Goal: Task Accomplishment & Management: Manage account settings

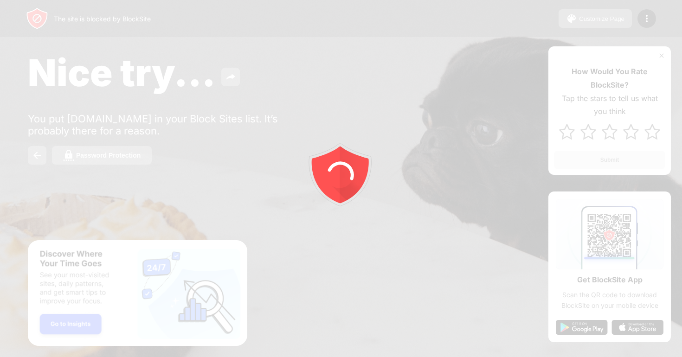
click at [642, 22] on div at bounding box center [341, 178] width 682 height 357
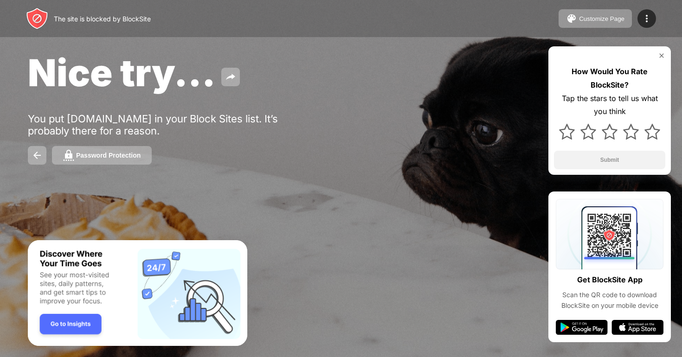
click at [642, 22] on img at bounding box center [647, 18] width 11 height 11
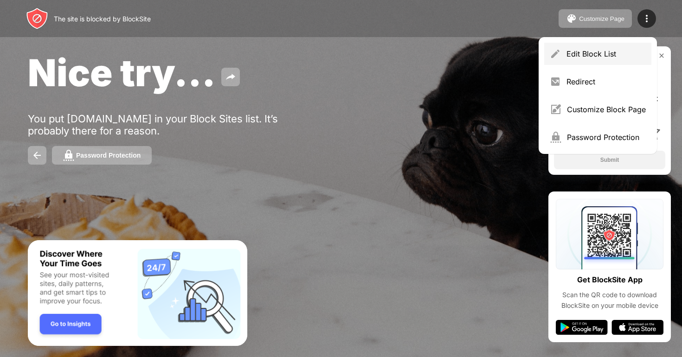
click at [575, 55] on div "Edit Block List" at bounding box center [606, 53] width 79 height 9
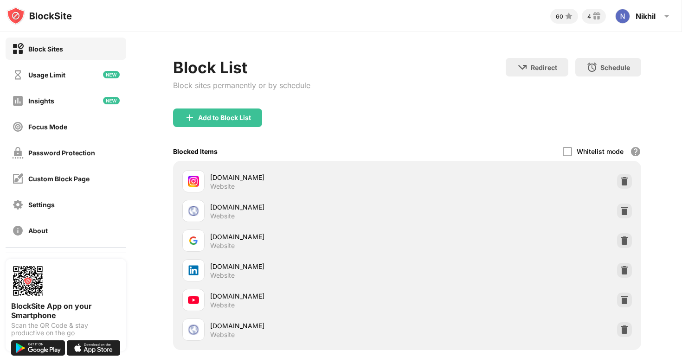
click at [624, 210] on img at bounding box center [624, 211] width 9 height 9
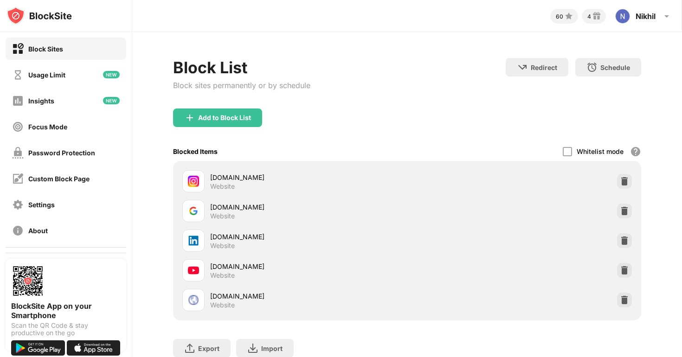
click at [625, 300] on img at bounding box center [624, 300] width 9 height 9
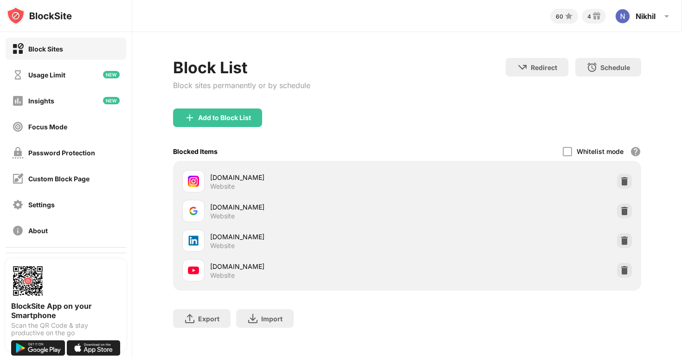
click at [623, 240] on img at bounding box center [624, 240] width 9 height 9
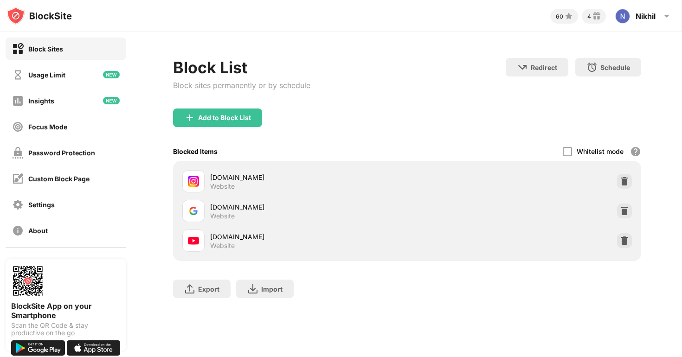
click at [626, 180] on img at bounding box center [624, 181] width 9 height 9
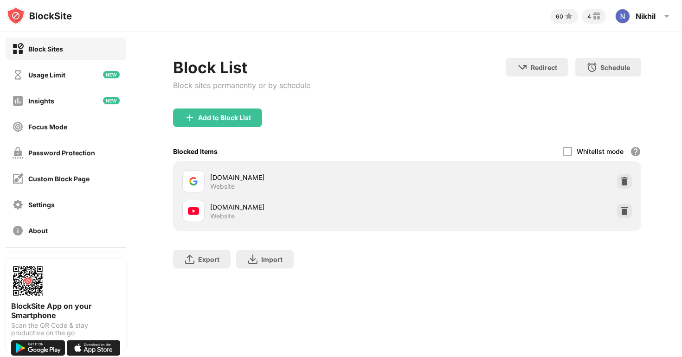
click at [626, 180] on img at bounding box center [624, 181] width 9 height 9
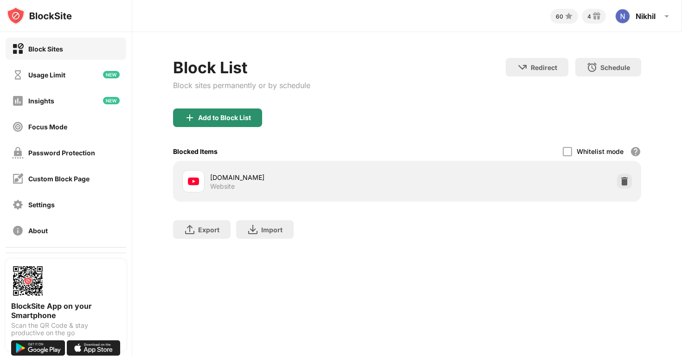
click at [240, 116] on div "Add to Block List" at bounding box center [224, 117] width 53 height 7
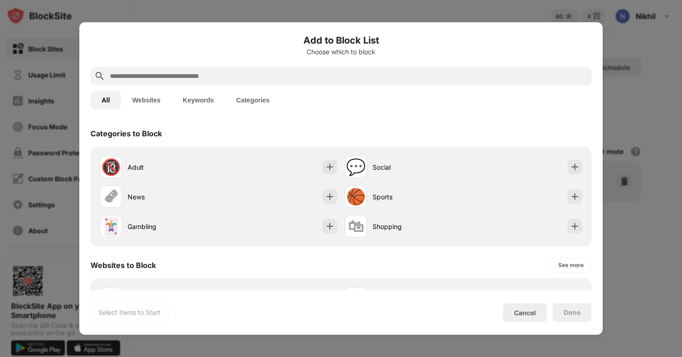
click at [225, 72] on input "text" at bounding box center [348, 76] width 479 height 11
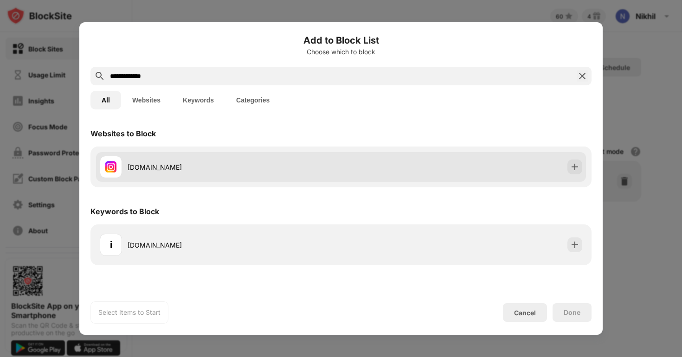
type input "**********"
click at [202, 164] on div "[DOMAIN_NAME]" at bounding box center [235, 167] width 214 height 10
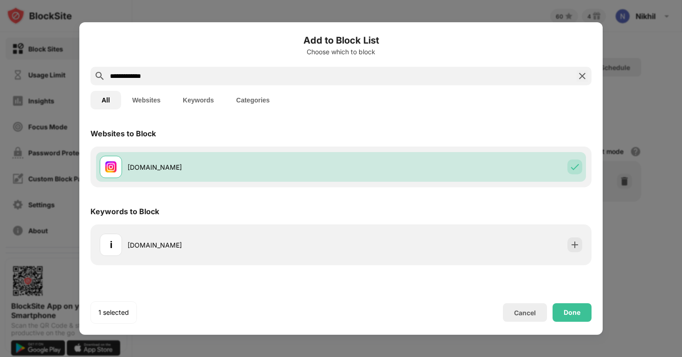
click at [568, 310] on div "Done" at bounding box center [572, 312] width 17 height 7
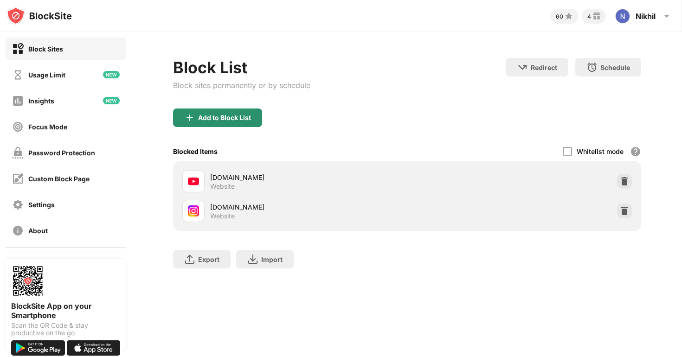
click at [191, 119] on img at bounding box center [189, 117] width 11 height 11
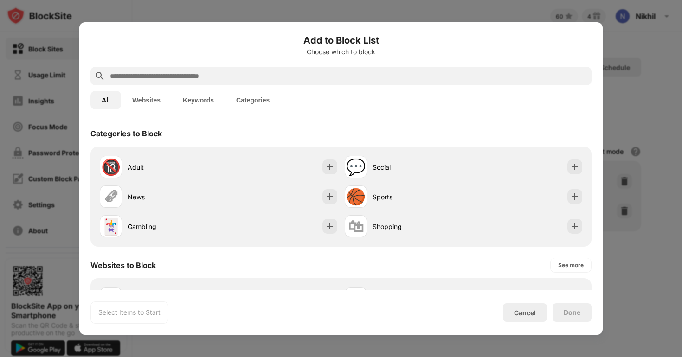
click at [153, 75] on input "text" at bounding box center [348, 76] width 479 height 11
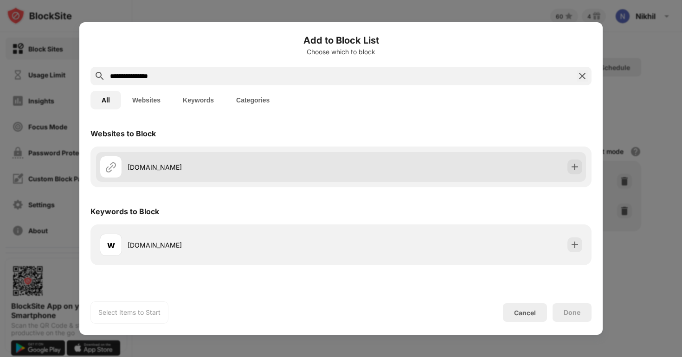
type input "**********"
click at [189, 158] on div "[DOMAIN_NAME]" at bounding box center [220, 167] width 241 height 22
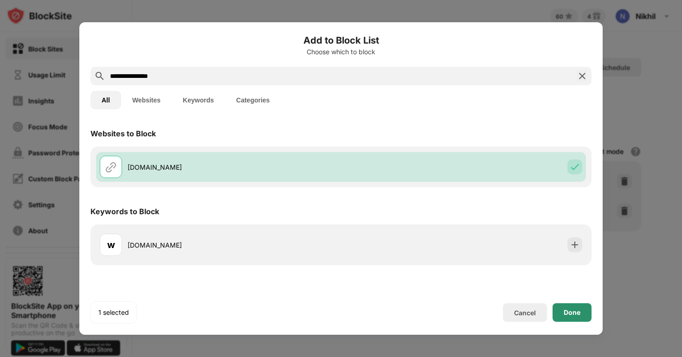
click at [554, 313] on div "Done" at bounding box center [572, 313] width 39 height 19
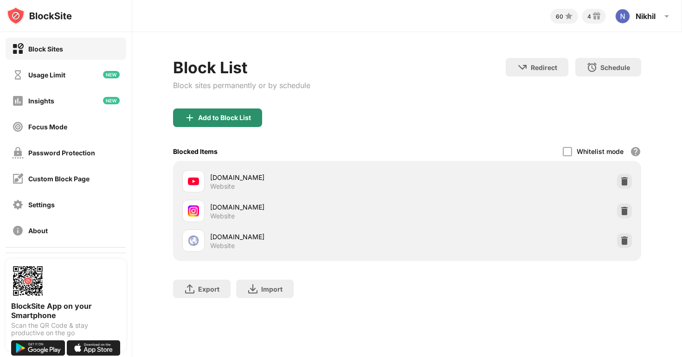
click at [197, 111] on div "Add to Block List" at bounding box center [217, 118] width 89 height 19
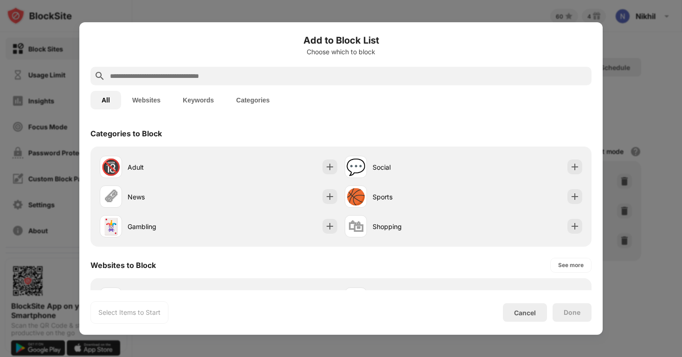
click at [197, 72] on input "text" at bounding box center [348, 76] width 479 height 11
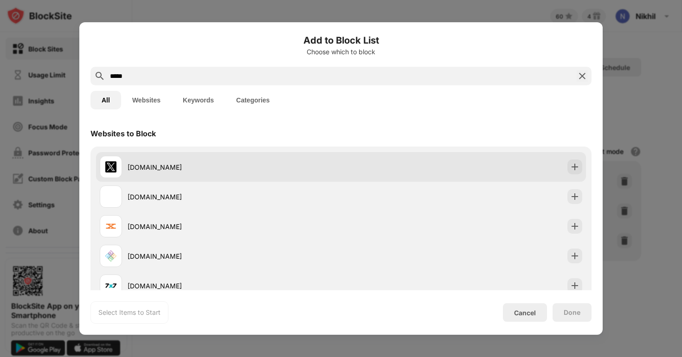
type input "*****"
click at [201, 161] on div "[DOMAIN_NAME]" at bounding box center [220, 167] width 241 height 22
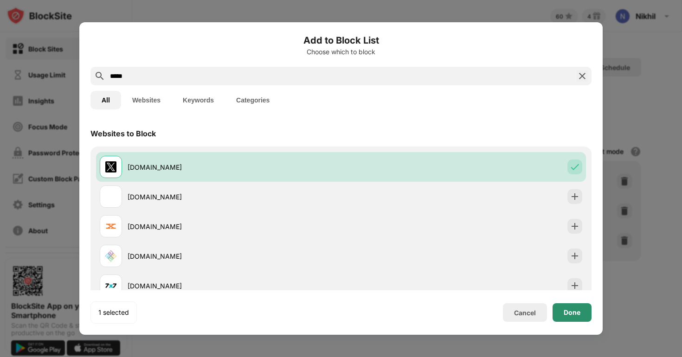
click at [569, 313] on div "Done" at bounding box center [572, 312] width 17 height 7
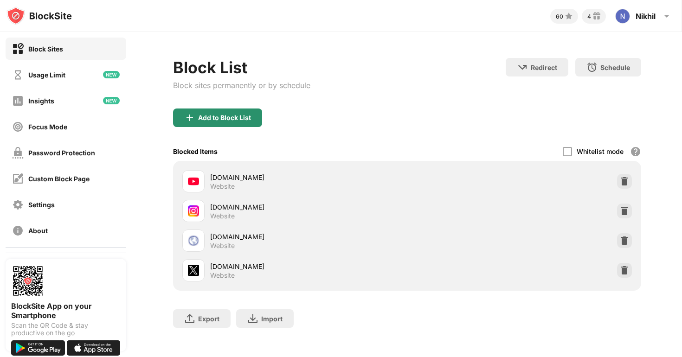
click at [215, 119] on div "Add to Block List" at bounding box center [224, 117] width 53 height 7
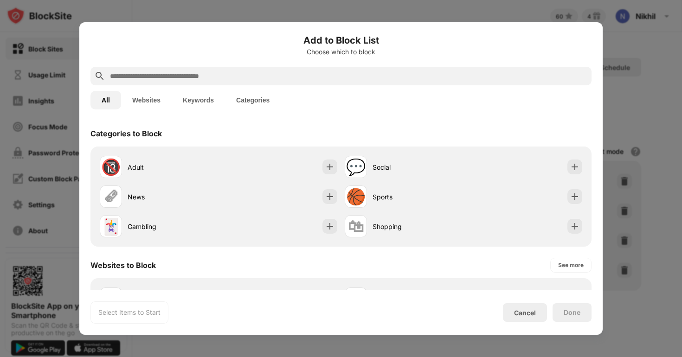
click at [197, 75] on input "text" at bounding box center [348, 76] width 479 height 11
type input "*"
click at [90, 18] on div at bounding box center [341, 178] width 682 height 357
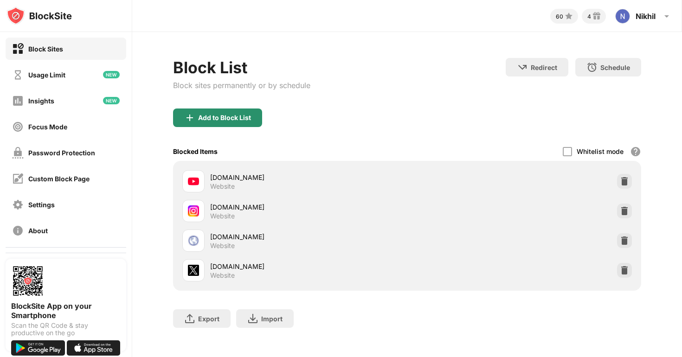
click at [213, 110] on div "Add to Block List" at bounding box center [217, 118] width 89 height 19
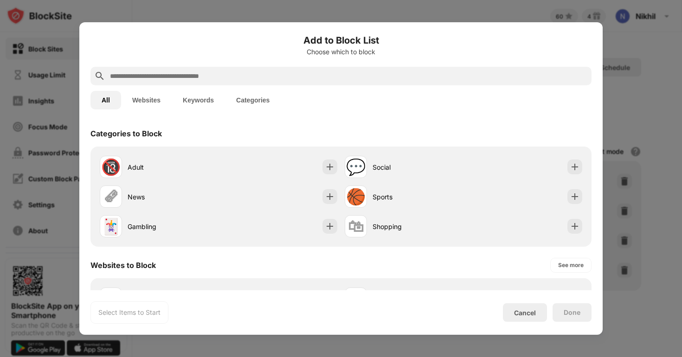
click at [186, 78] on input "text" at bounding box center [348, 76] width 479 height 11
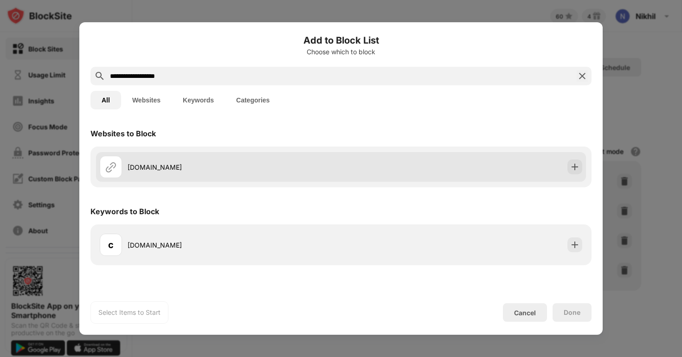
type input "**********"
click at [185, 168] on div "[DOMAIN_NAME]" at bounding box center [235, 167] width 214 height 10
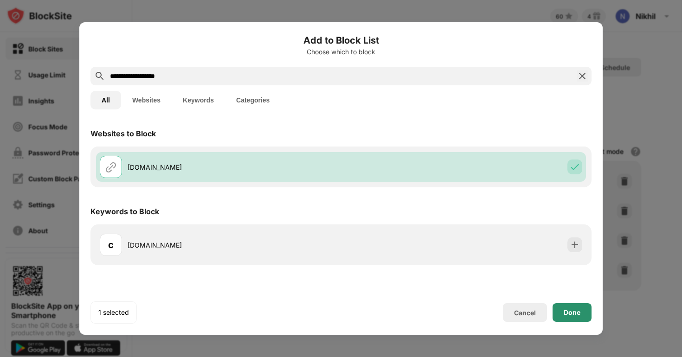
click at [574, 315] on div "Done" at bounding box center [572, 312] width 17 height 7
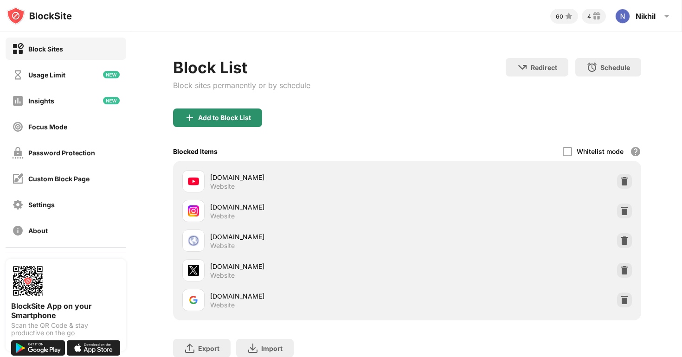
click at [207, 116] on div "Add to Block List" at bounding box center [224, 117] width 53 height 7
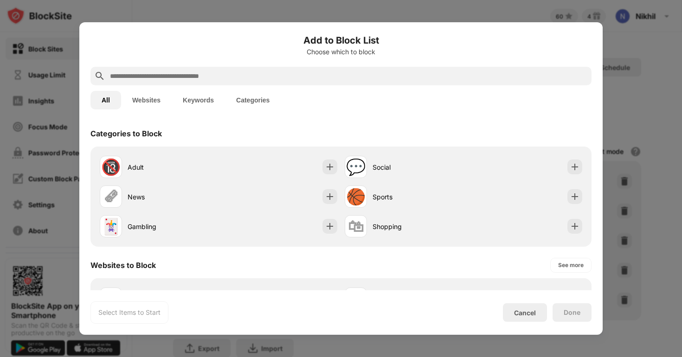
click at [236, 17] on div at bounding box center [341, 178] width 682 height 357
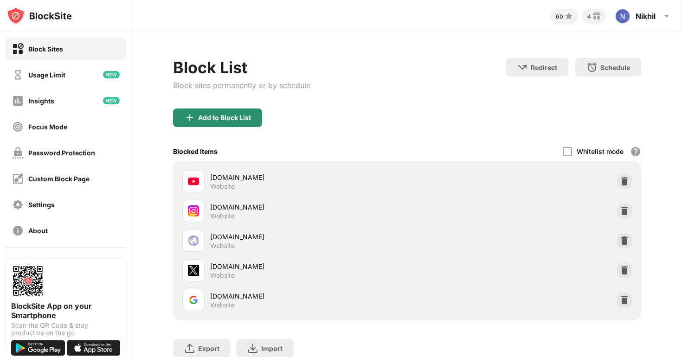
click at [249, 121] on div "Add to Block List" at bounding box center [224, 117] width 53 height 7
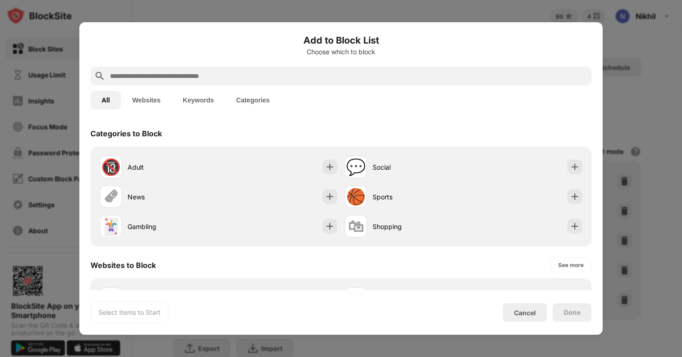
click at [281, 76] on input "text" at bounding box center [348, 76] width 479 height 11
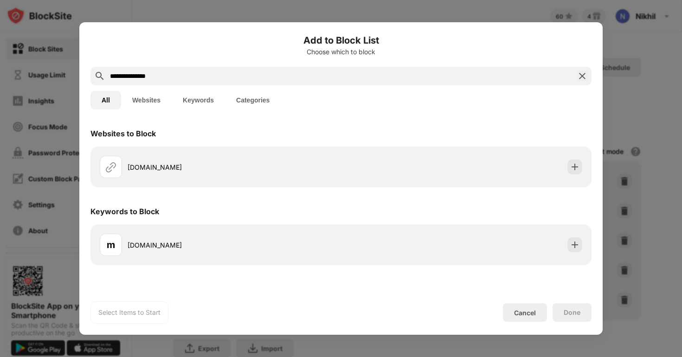
type input "**********"
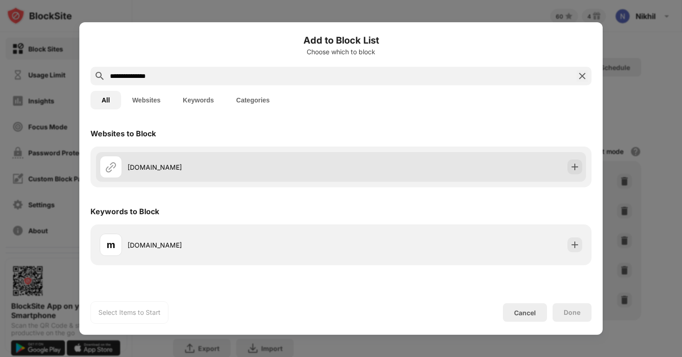
click at [392, 175] on div "[DOMAIN_NAME]" at bounding box center [341, 167] width 490 height 30
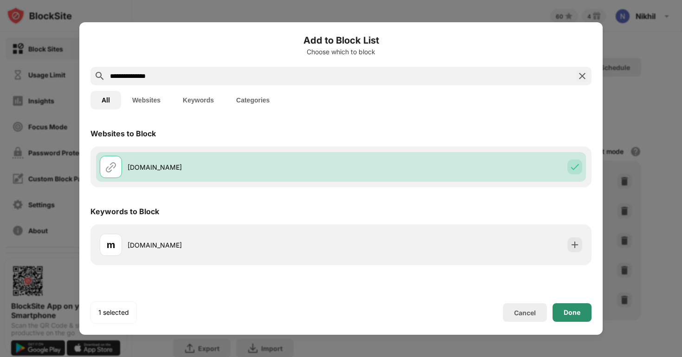
click at [563, 313] on div "Done" at bounding box center [572, 313] width 39 height 19
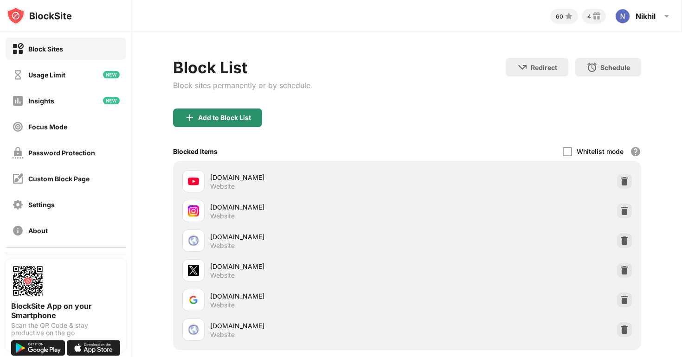
click at [242, 113] on div "Add to Block List" at bounding box center [217, 118] width 89 height 19
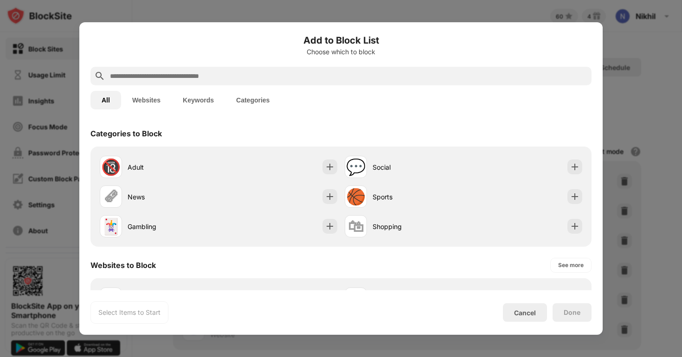
click at [217, 75] on input "text" at bounding box center [348, 76] width 479 height 11
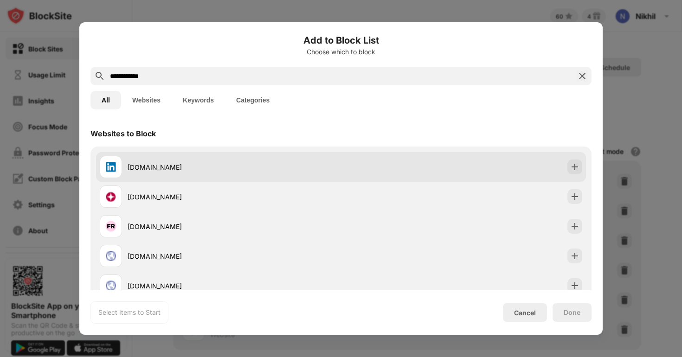
type input "**********"
click at [146, 169] on div "[DOMAIN_NAME]" at bounding box center [235, 167] width 214 height 10
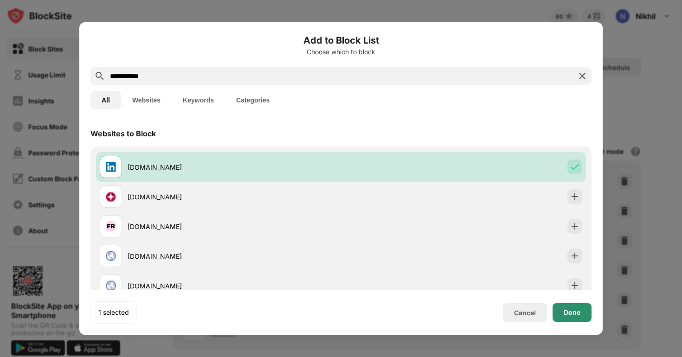
click at [562, 320] on div "Done" at bounding box center [572, 313] width 39 height 19
